Goal: Check status: Check status

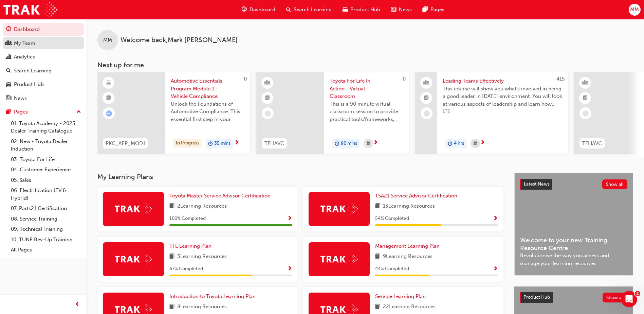
click at [21, 43] on div "My Team" at bounding box center [24, 43] width 21 height 8
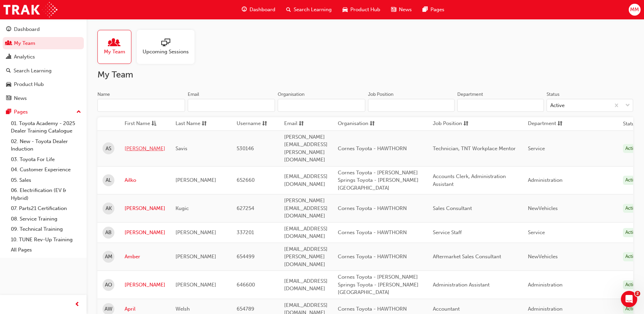
click at [134, 145] on link "[PERSON_NAME]" at bounding box center [145, 149] width 41 height 8
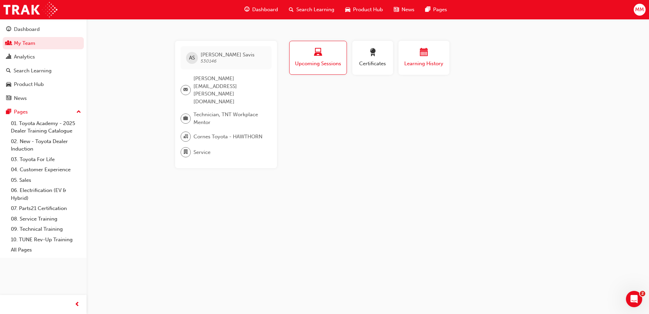
click at [419, 55] on div "button" at bounding box center [424, 53] width 41 height 11
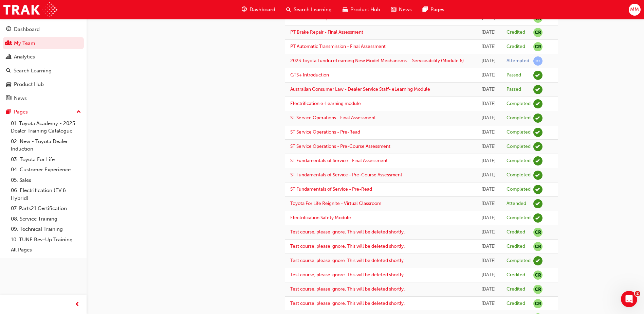
scroll to position [441, 0]
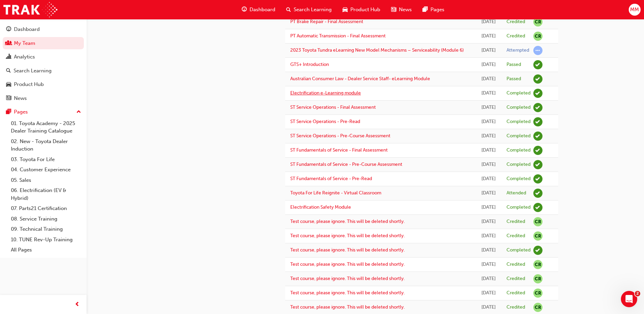
click at [323, 96] on link "Electrification e-Learning module" at bounding box center [325, 93] width 71 height 6
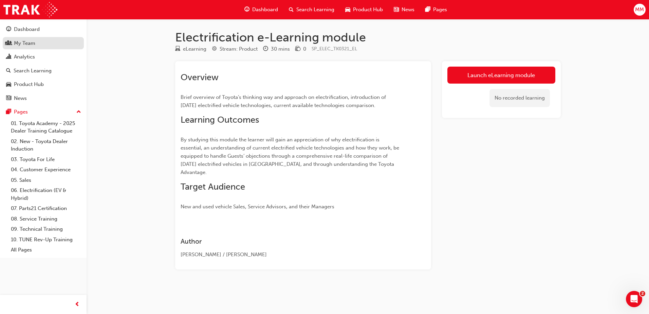
click at [48, 38] on link "My Team" at bounding box center [43, 43] width 81 height 13
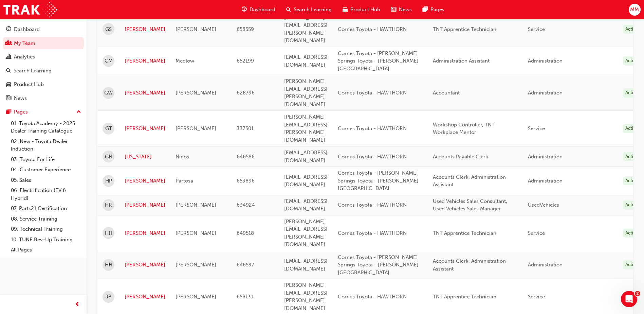
scroll to position [849, 0]
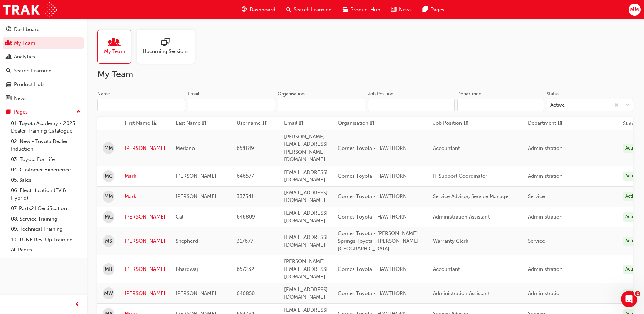
scroll to position [0, 0]
click at [130, 193] on link "Mark" at bounding box center [145, 197] width 41 height 8
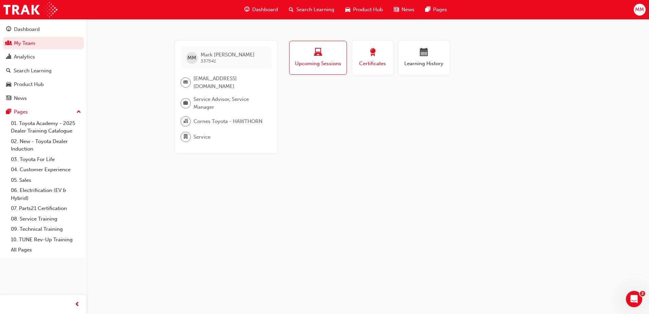
click at [372, 59] on div "Certificates" at bounding box center [373, 57] width 31 height 19
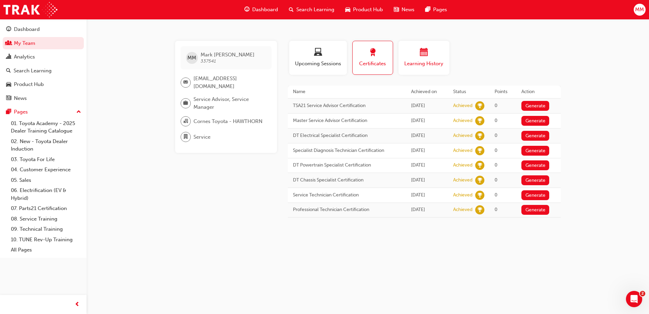
click at [418, 62] on span "Learning History" at bounding box center [424, 64] width 41 height 8
